Goal: Task Accomplishment & Management: Manage account settings

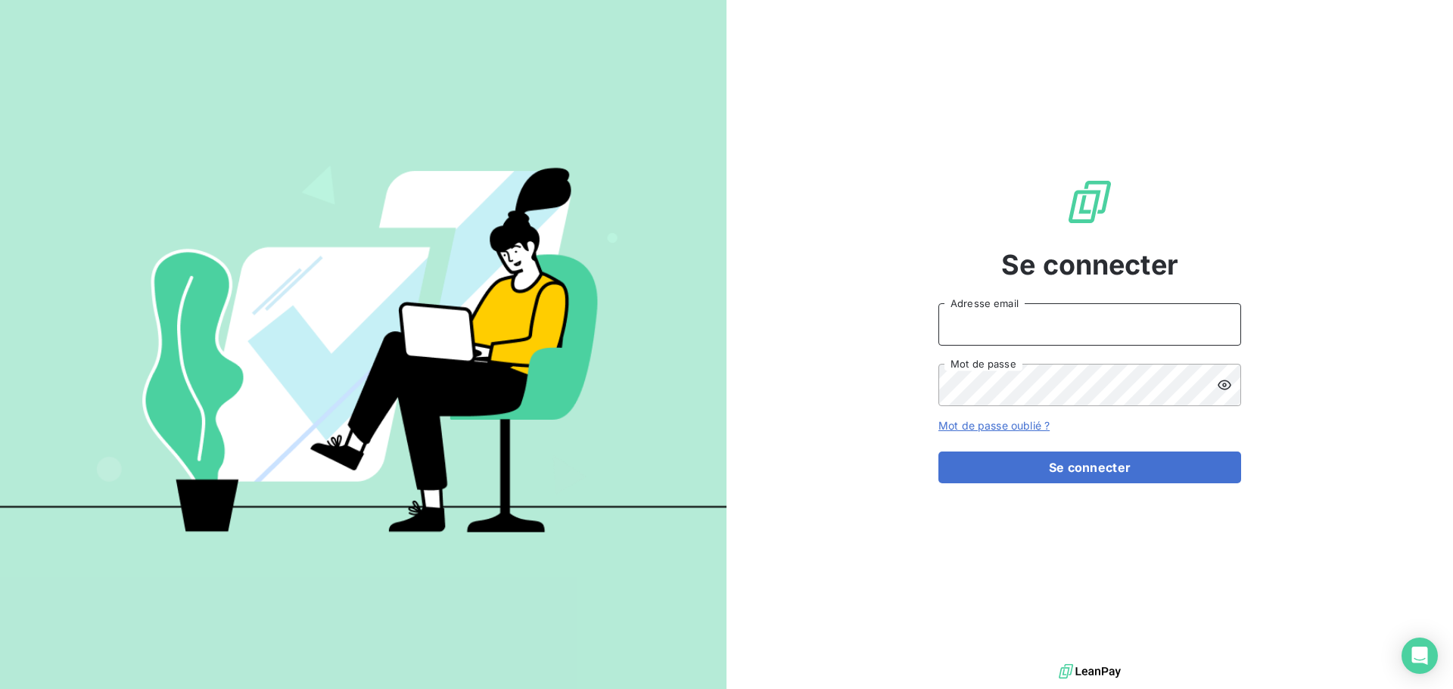
type input "[EMAIL_ADDRESS][DOMAIN_NAME]"
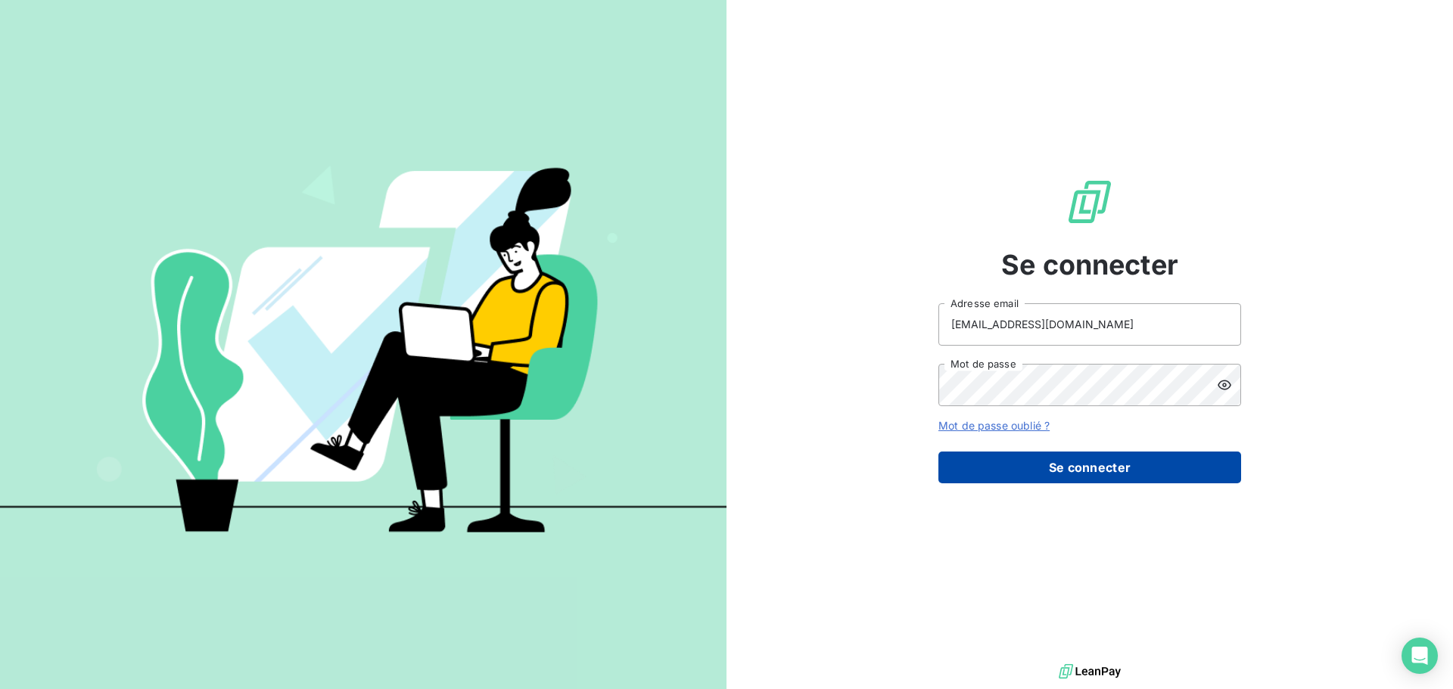
click at [1092, 471] on button "Se connecter" at bounding box center [1089, 468] width 303 height 32
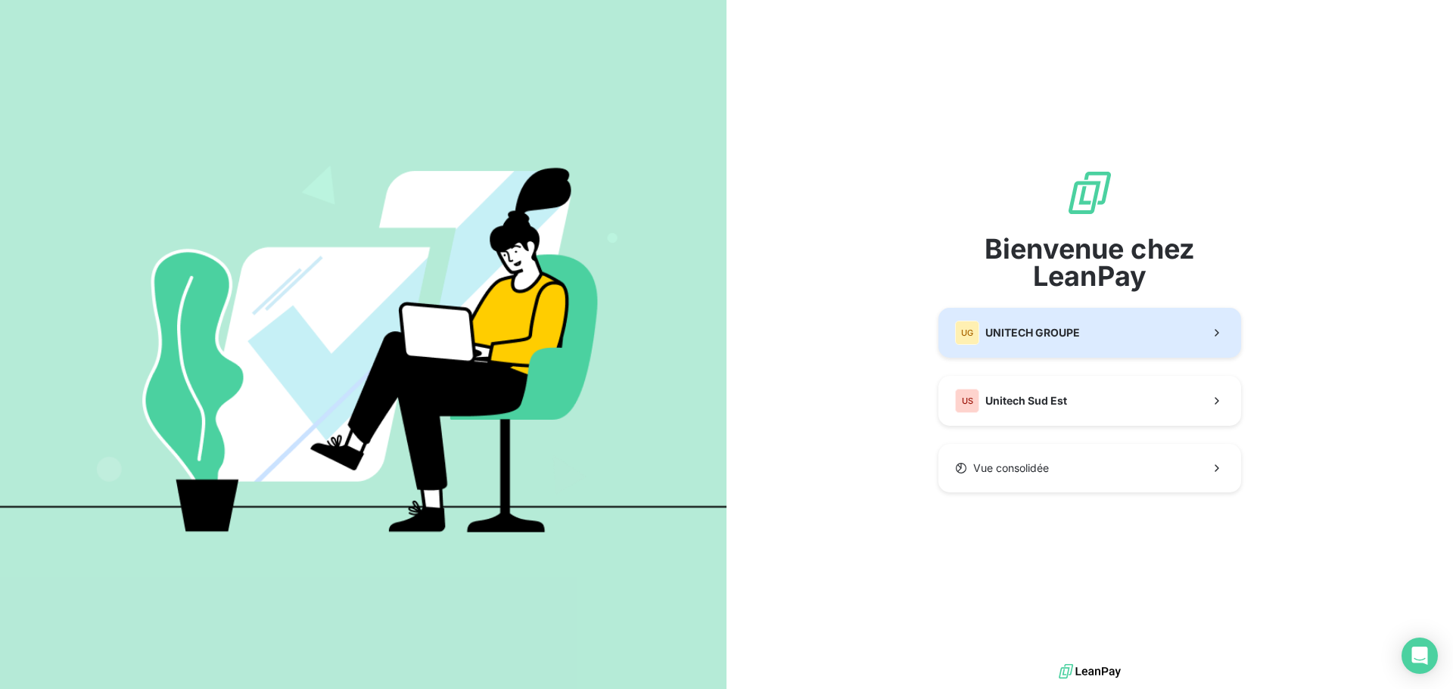
click at [1081, 347] on button "UG UNITECH GROUPE" at bounding box center [1089, 333] width 303 height 50
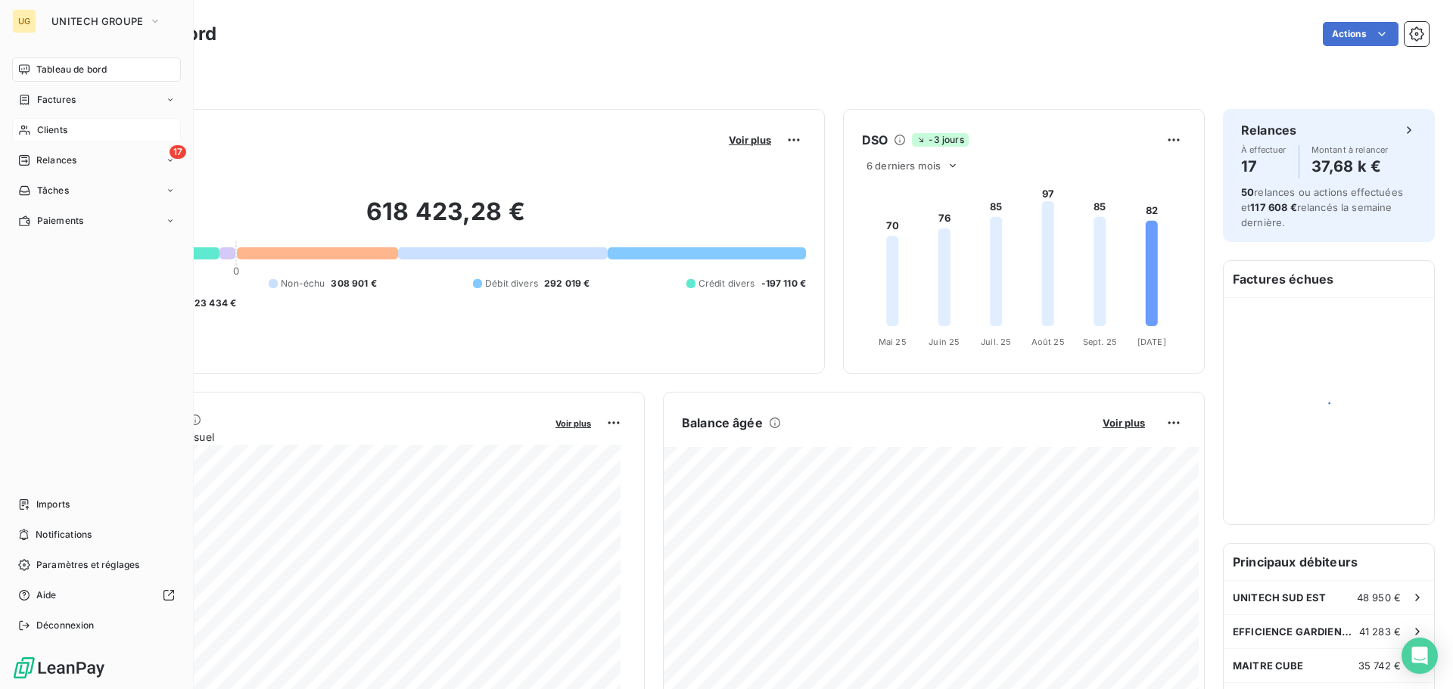
click at [45, 129] on span "Clients" at bounding box center [52, 130] width 30 height 14
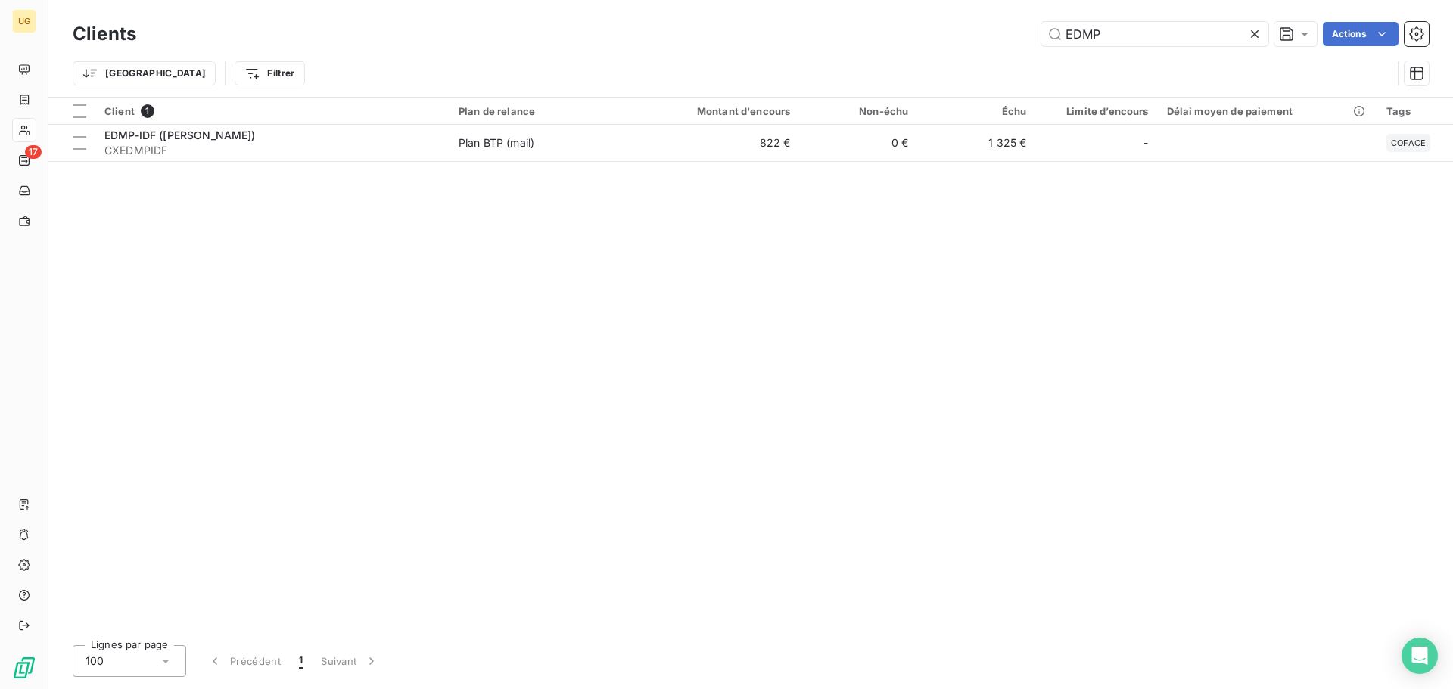
drag, startPoint x: 1121, startPoint y: 32, endPoint x: 996, endPoint y: 48, distance: 125.8
click at [996, 48] on div "Clients EDMP Actions" at bounding box center [751, 34] width 1356 height 32
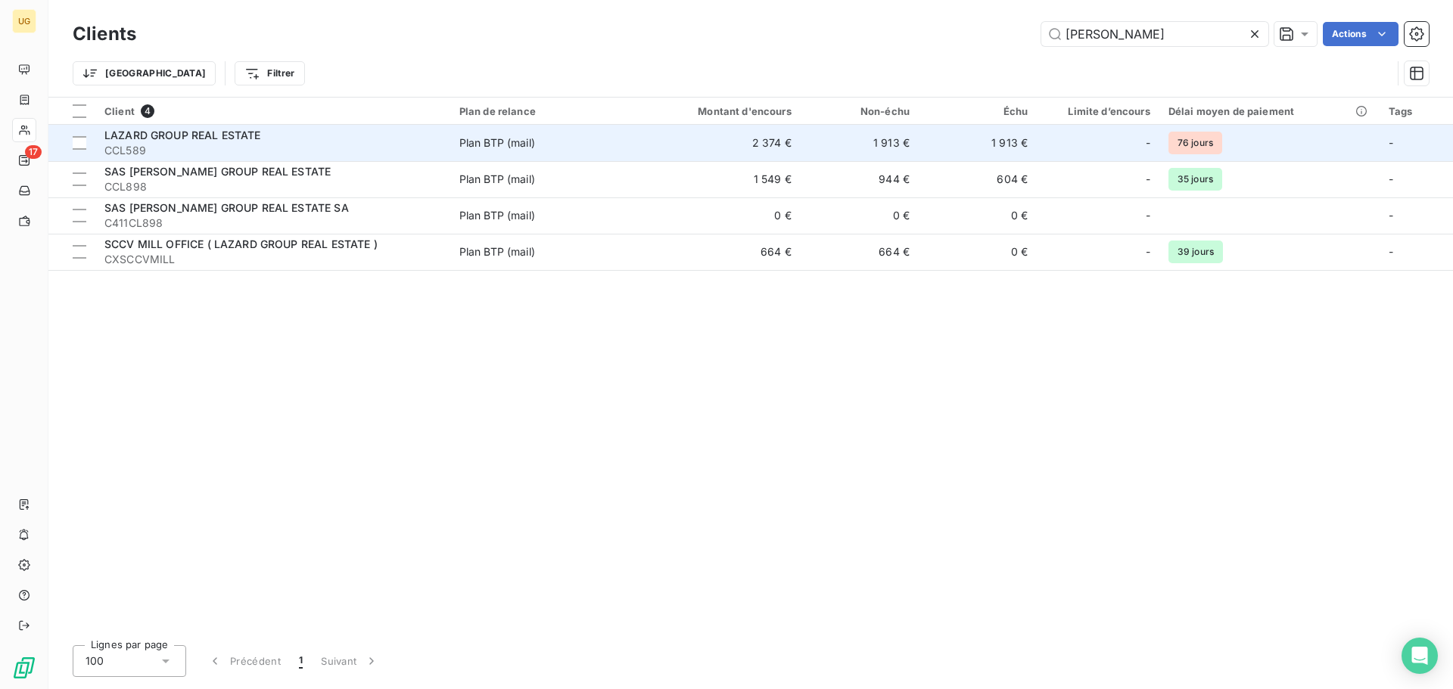
type input "[PERSON_NAME]"
click at [741, 147] on td "2 374 €" at bounding box center [721, 143] width 158 height 36
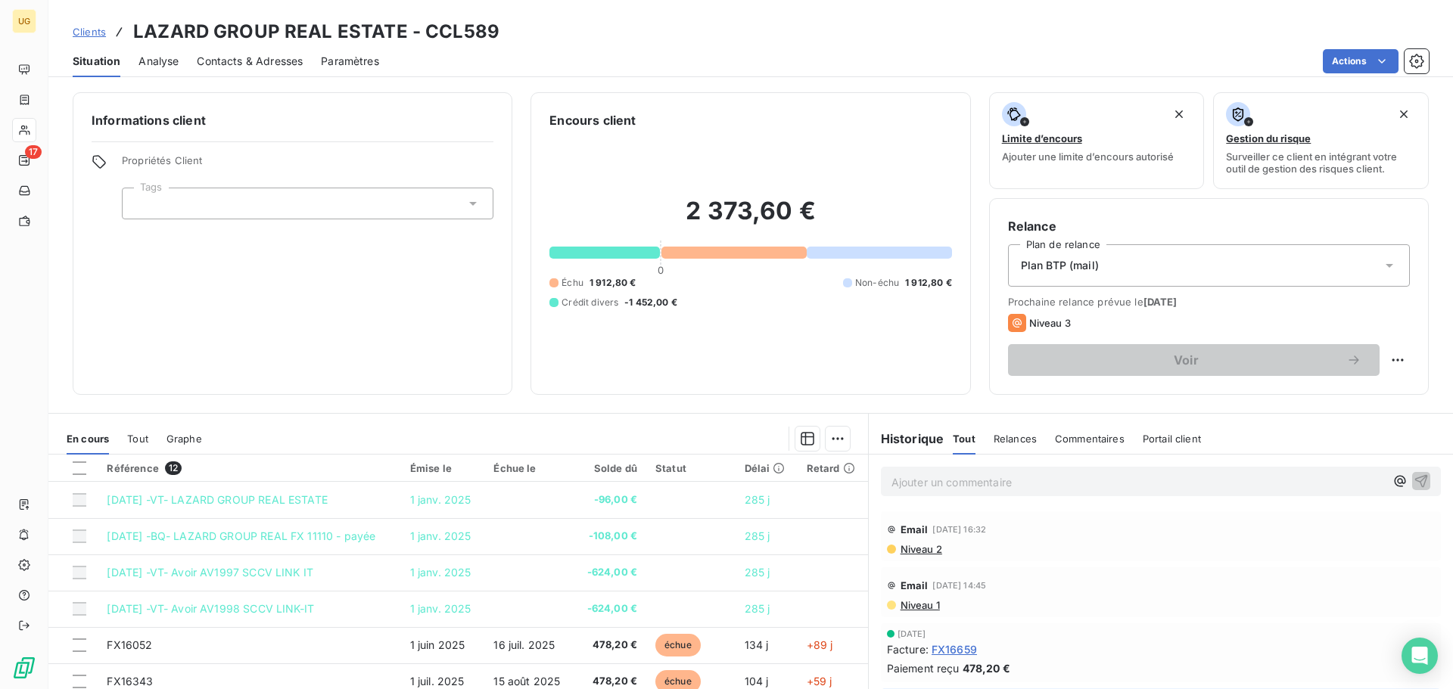
click at [263, 61] on span "Contacts & Adresses" at bounding box center [250, 61] width 106 height 15
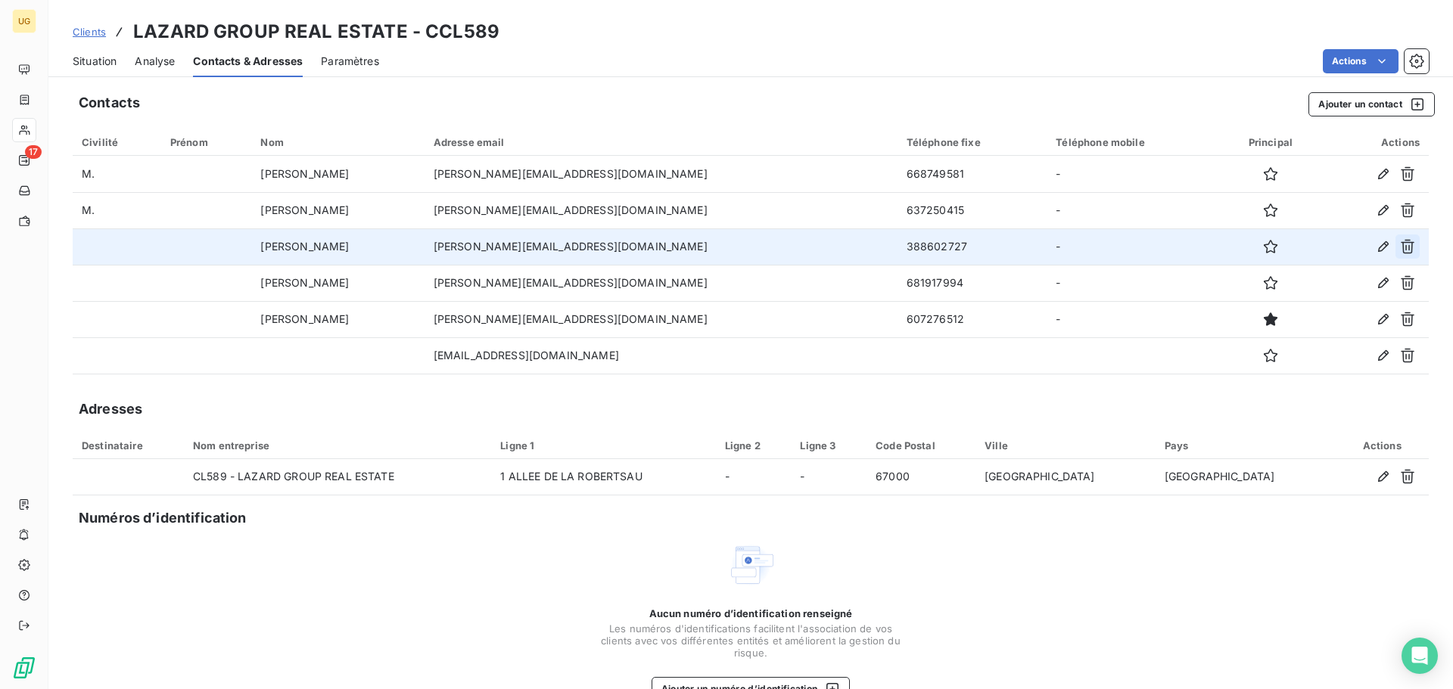
click at [1400, 250] on icon "button" at bounding box center [1407, 247] width 14 height 14
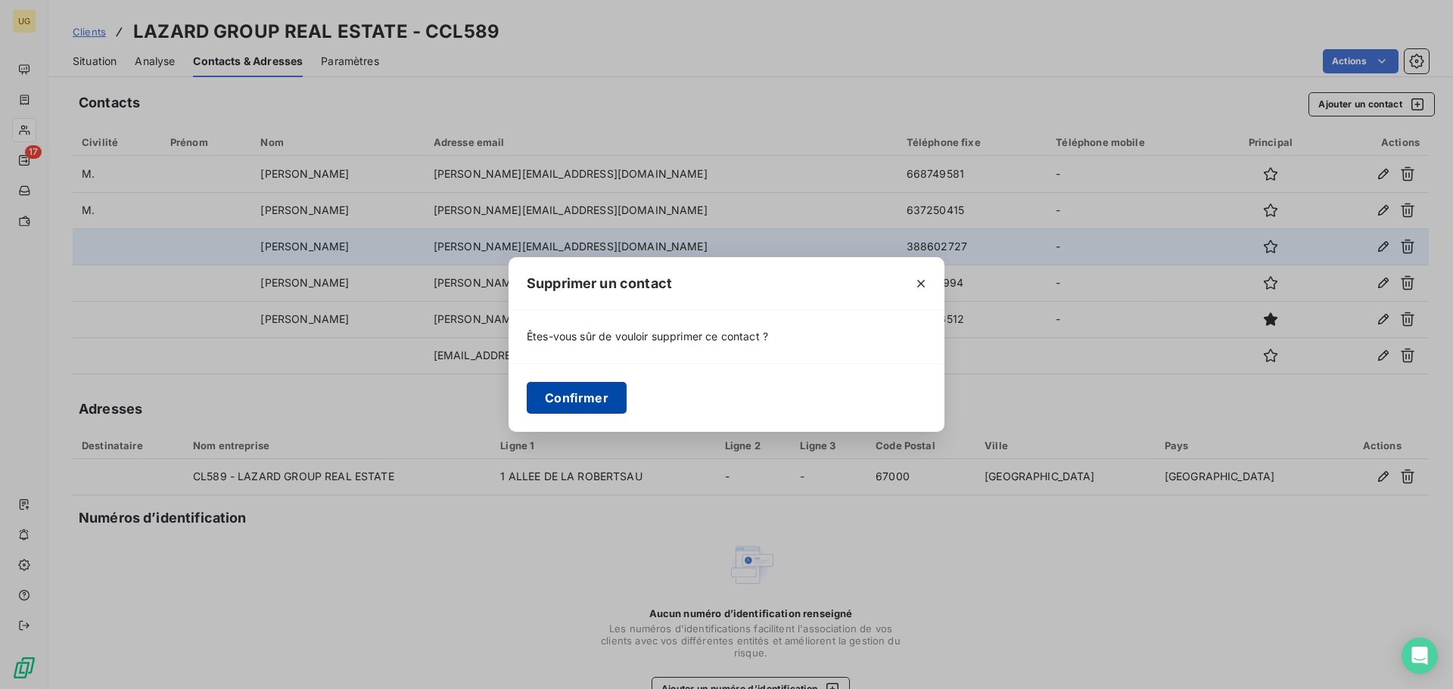
click at [592, 396] on button "Confirmer" at bounding box center [577, 398] width 100 height 32
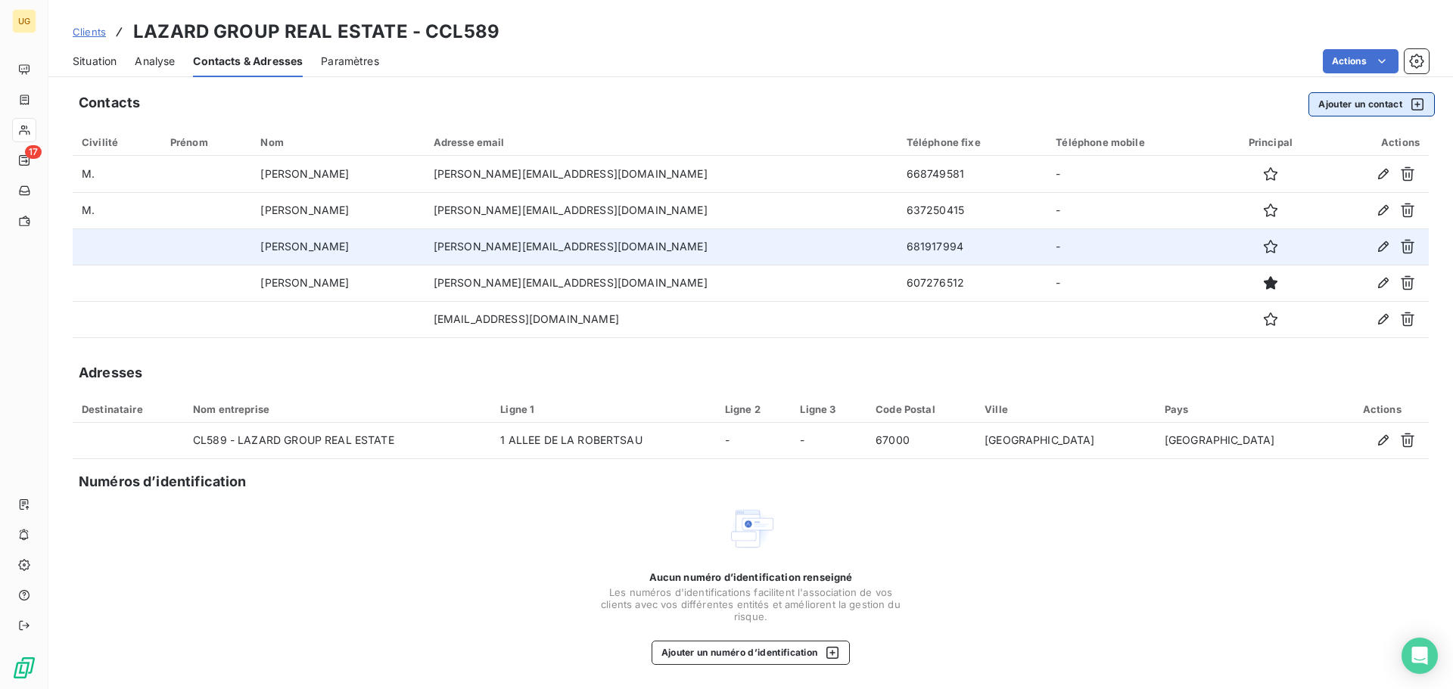
click at [1375, 106] on button "Ajouter un contact" at bounding box center [1371, 104] width 126 height 24
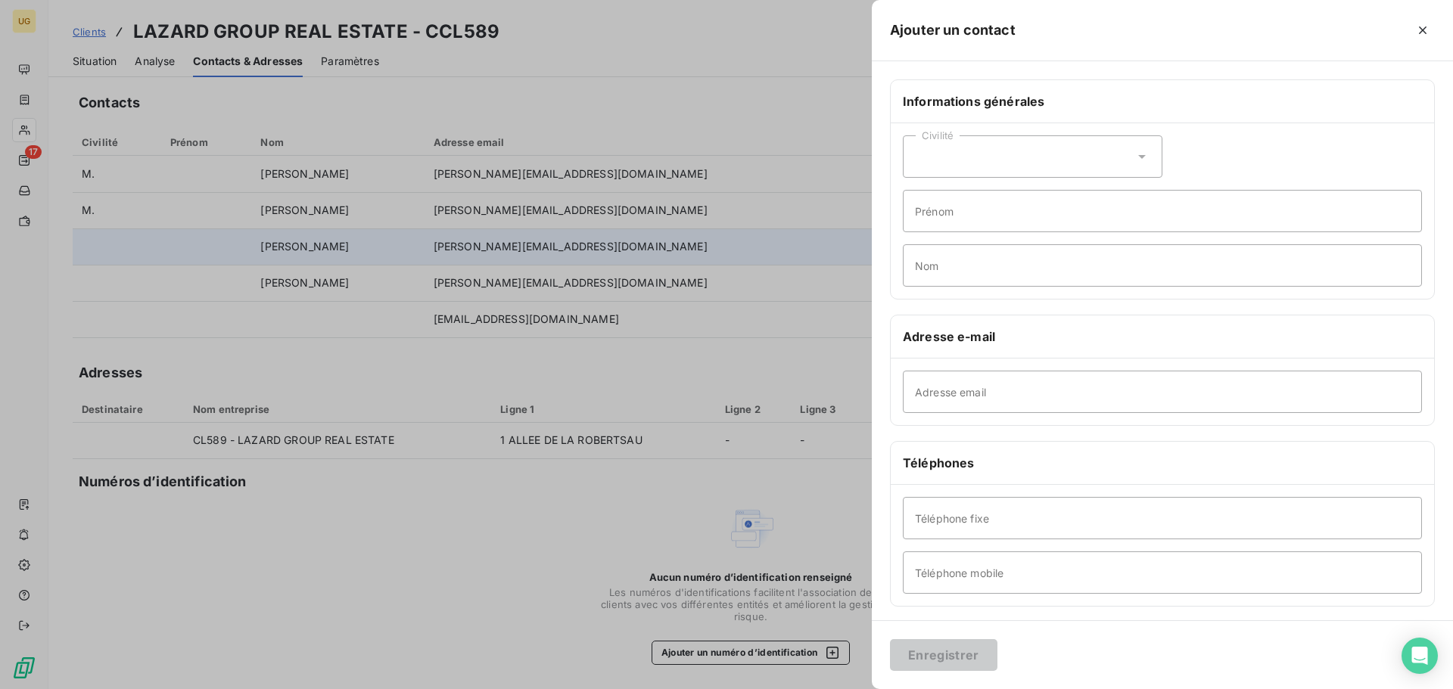
click at [943, 170] on div "Civilité" at bounding box center [1033, 156] width 260 height 42
click at [946, 197] on span "Madame" at bounding box center [953, 195] width 41 height 14
click at [925, 401] on input "Adresse email" at bounding box center [1162, 392] width 519 height 42
click at [920, 399] on input "Adresse email" at bounding box center [1162, 392] width 519 height 42
paste input "[EMAIL_ADDRESS][DOMAIN_NAME]"
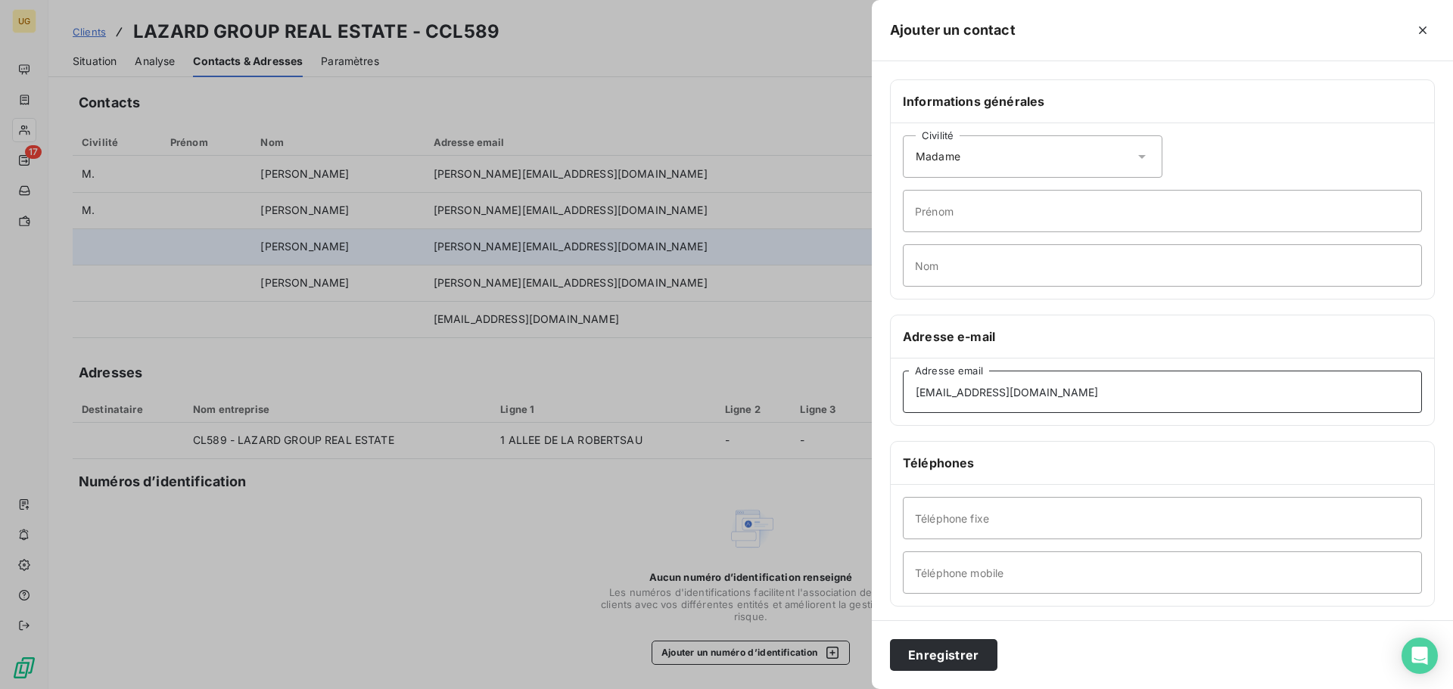
type input "[EMAIL_ADDRESS][DOMAIN_NAME]"
click at [933, 212] on input "Prénom" at bounding box center [1162, 211] width 519 height 42
type input "[PERSON_NAME]"
type input "SANCIAUME"
click at [925, 517] on input "Téléphone fixe" at bounding box center [1162, 518] width 519 height 42
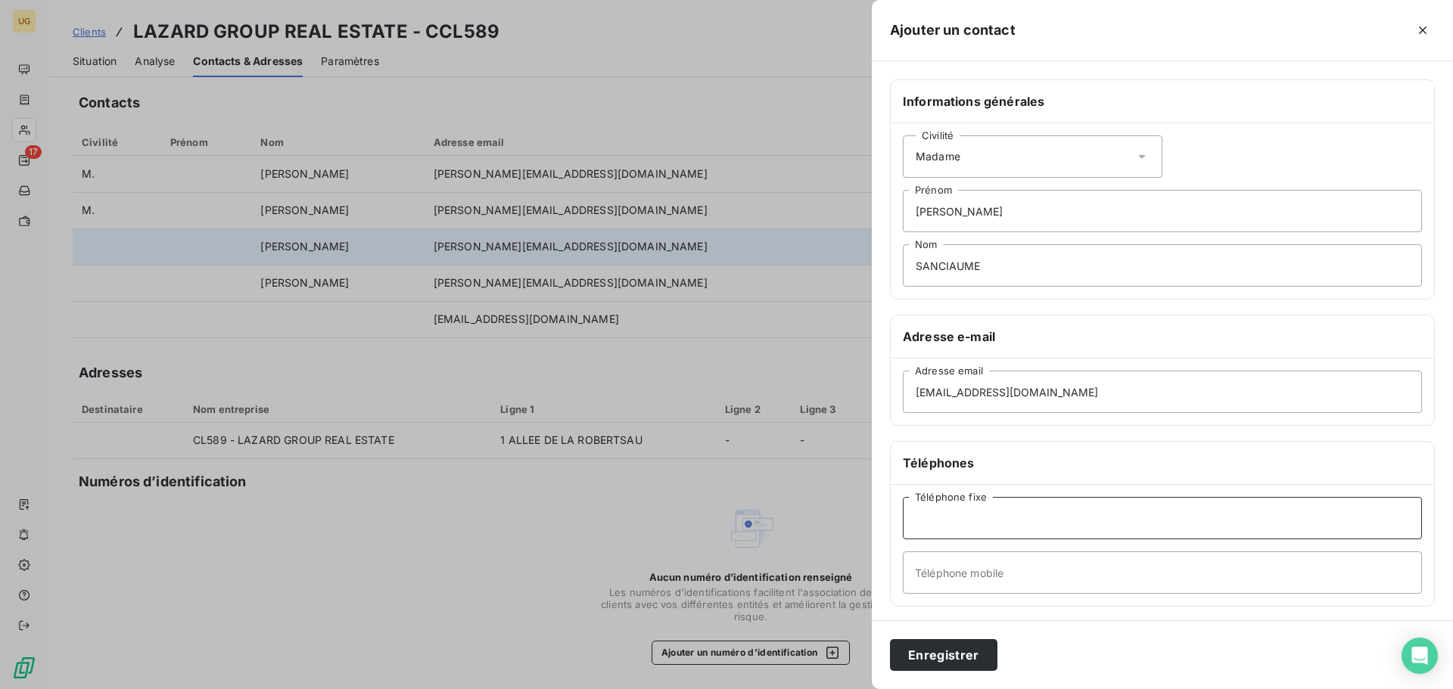
paste input "05 56 79 18 18"
type input "05 56 79 18 18"
click at [937, 662] on button "Enregistrer" at bounding box center [943, 655] width 107 height 32
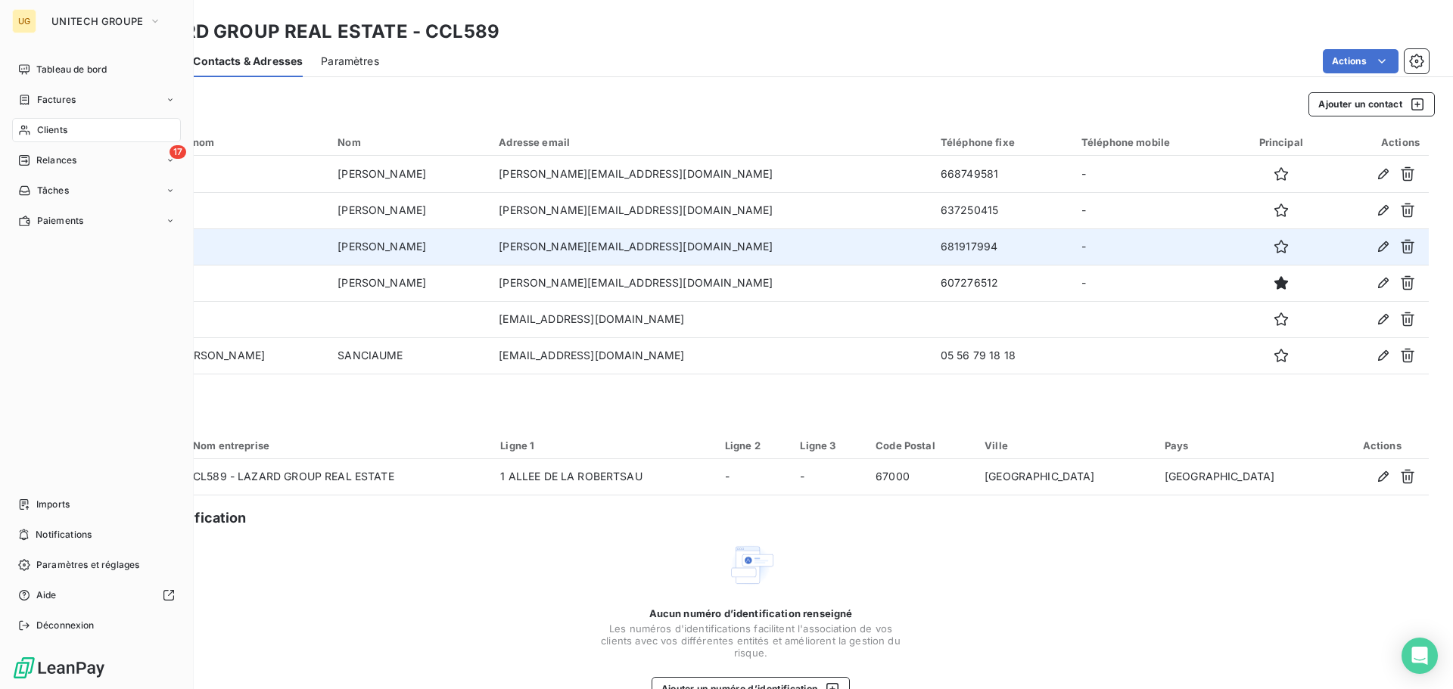
drag, startPoint x: 48, startPoint y: 132, endPoint x: 400, endPoint y: 132, distance: 352.6
click at [48, 131] on span "Clients" at bounding box center [52, 130] width 30 height 14
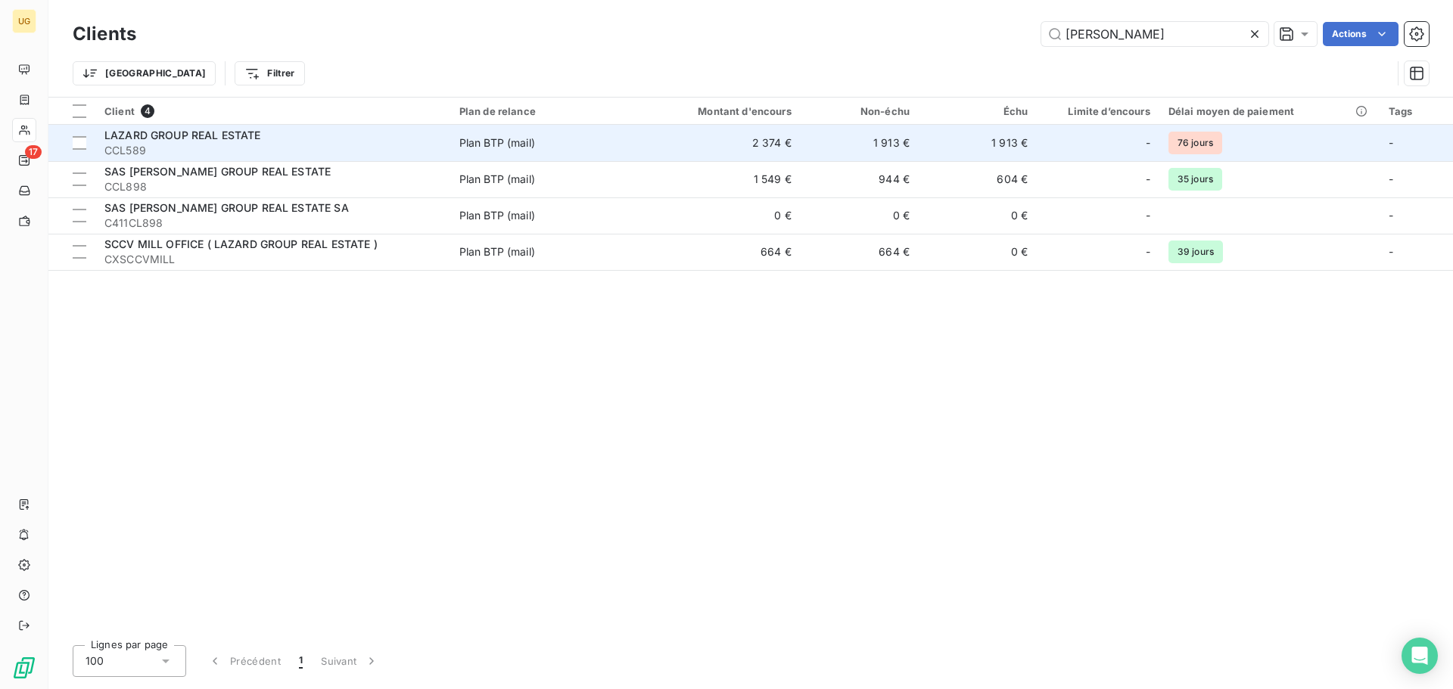
click at [465, 145] on div "Plan BTP (mail)" at bounding box center [497, 142] width 76 height 15
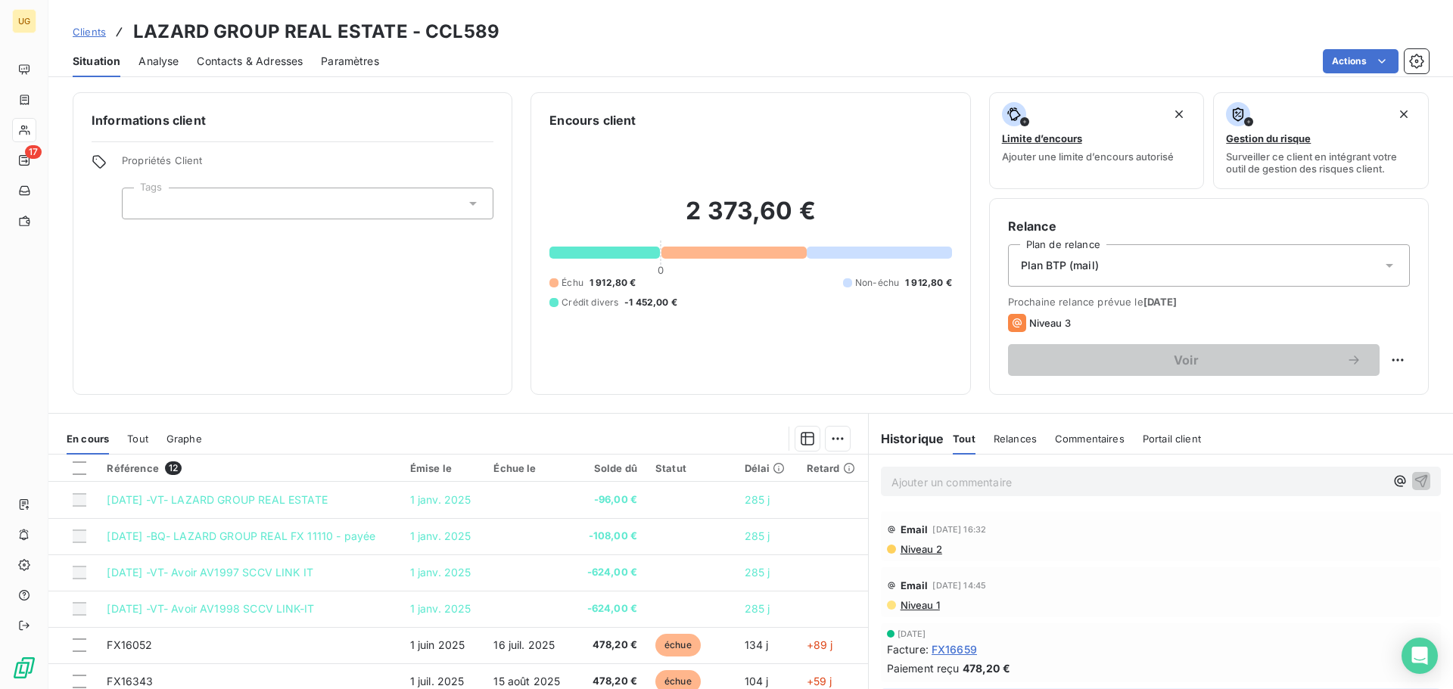
click at [989, 483] on p "Ajouter un commentaire ﻿" at bounding box center [1137, 482] width 493 height 19
